Goal: Task Accomplishment & Management: Manage account settings

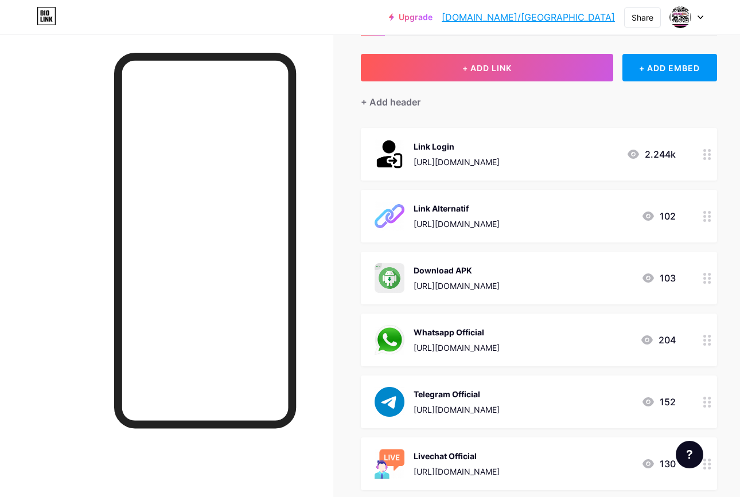
scroll to position [115, 0]
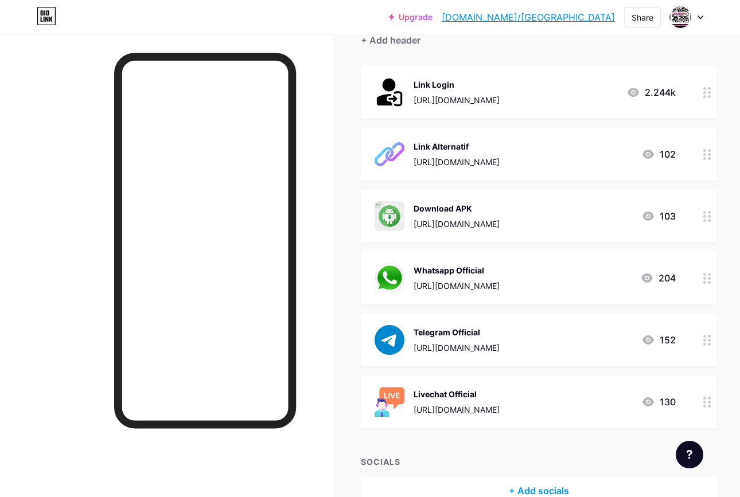
click at [499, 282] on div "[URL][DOMAIN_NAME]" at bounding box center [456, 286] width 86 height 12
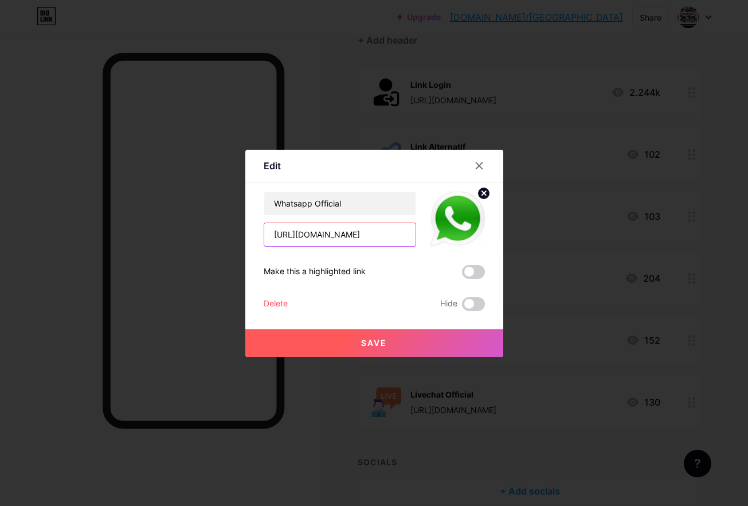
click at [384, 229] on input "[URL][DOMAIN_NAME]" at bounding box center [339, 234] width 151 height 23
click at [368, 242] on input "[URL][DOMAIN_NAME]" at bounding box center [339, 234] width 151 height 23
paste input "60293567"
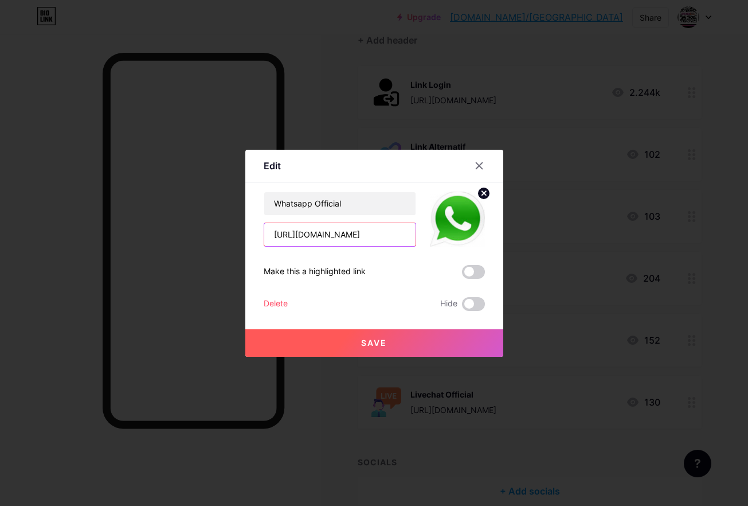
type input "[URL][DOMAIN_NAME]"
click at [393, 332] on button "Save" at bounding box center [374, 343] width 258 height 28
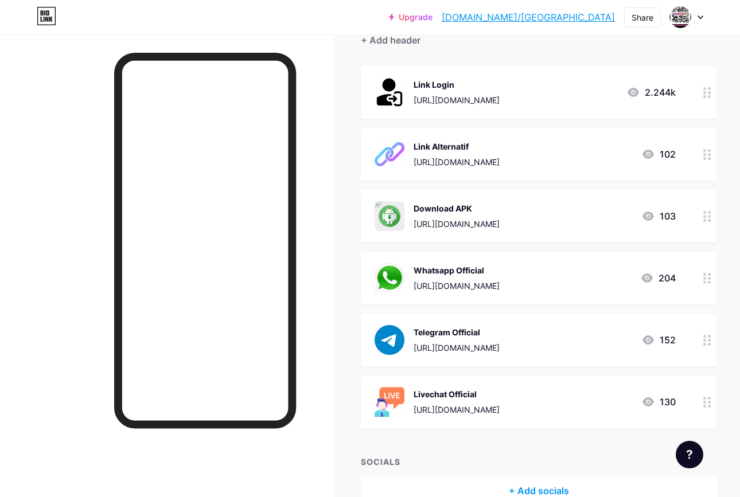
click at [584, 15] on link "[DOMAIN_NAME]/[GEOGRAPHIC_DATA]" at bounding box center [527, 17] width 173 height 14
